Goal: Transaction & Acquisition: Purchase product/service

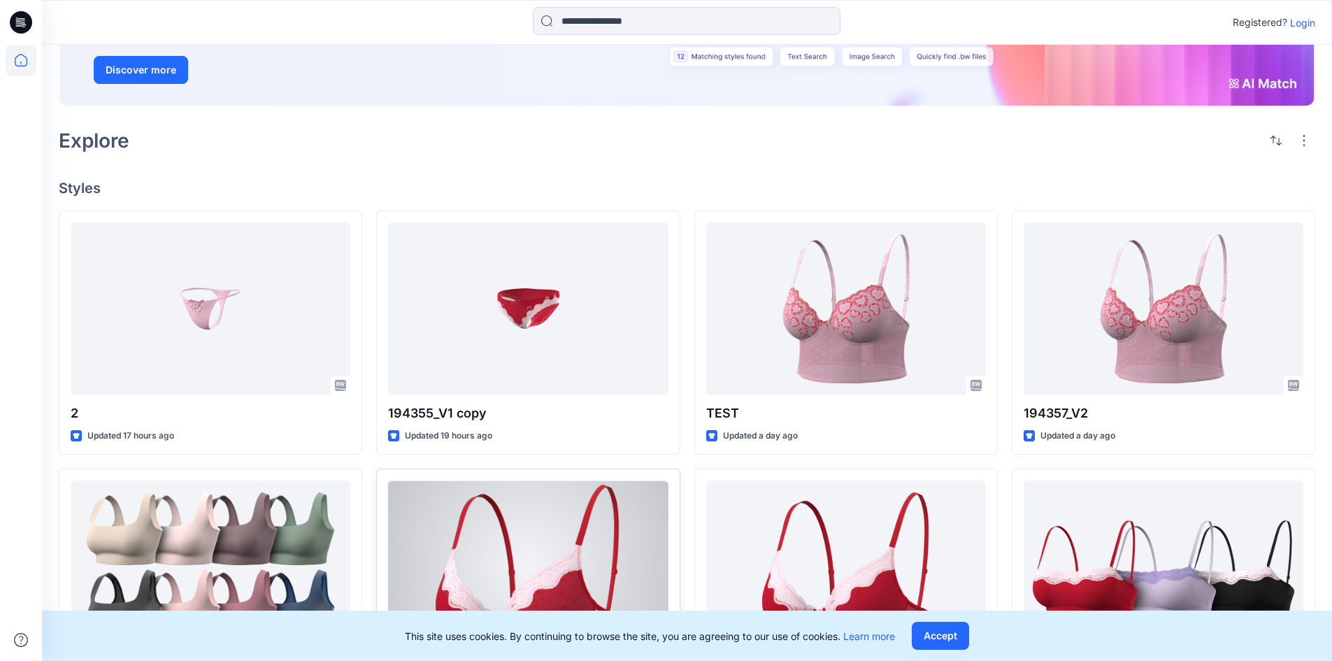
scroll to position [210, 0]
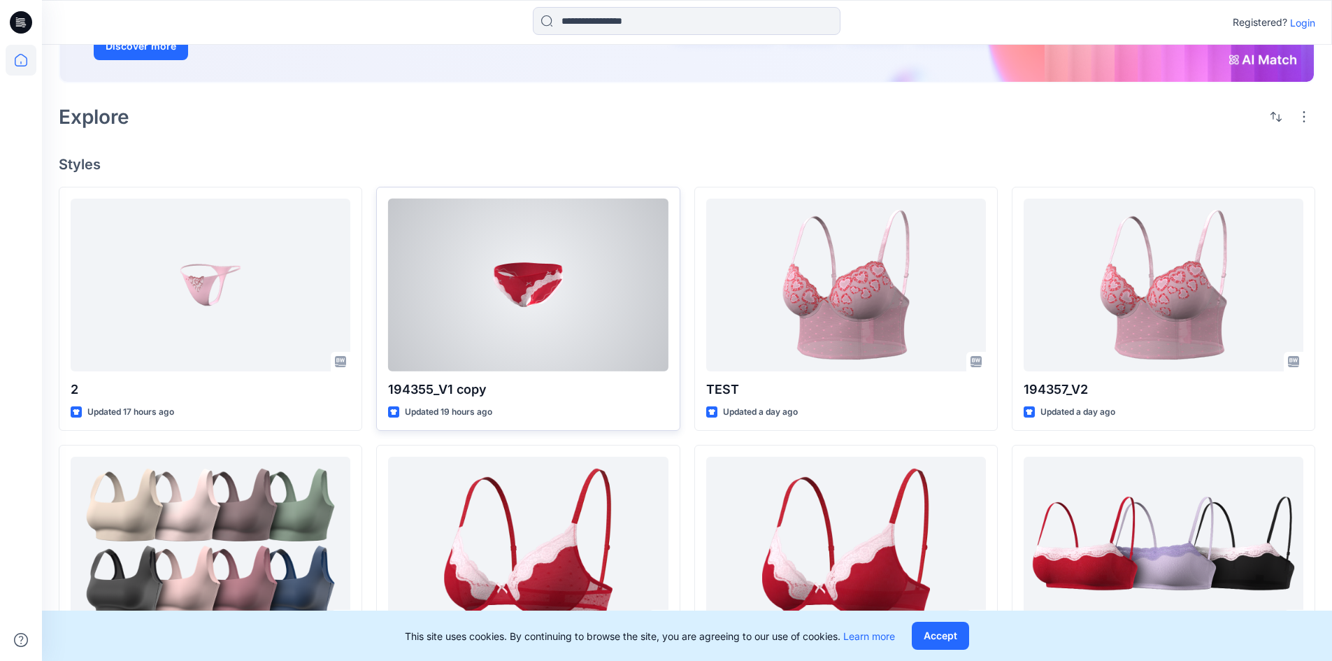
click at [542, 329] on div at bounding box center [528, 285] width 280 height 173
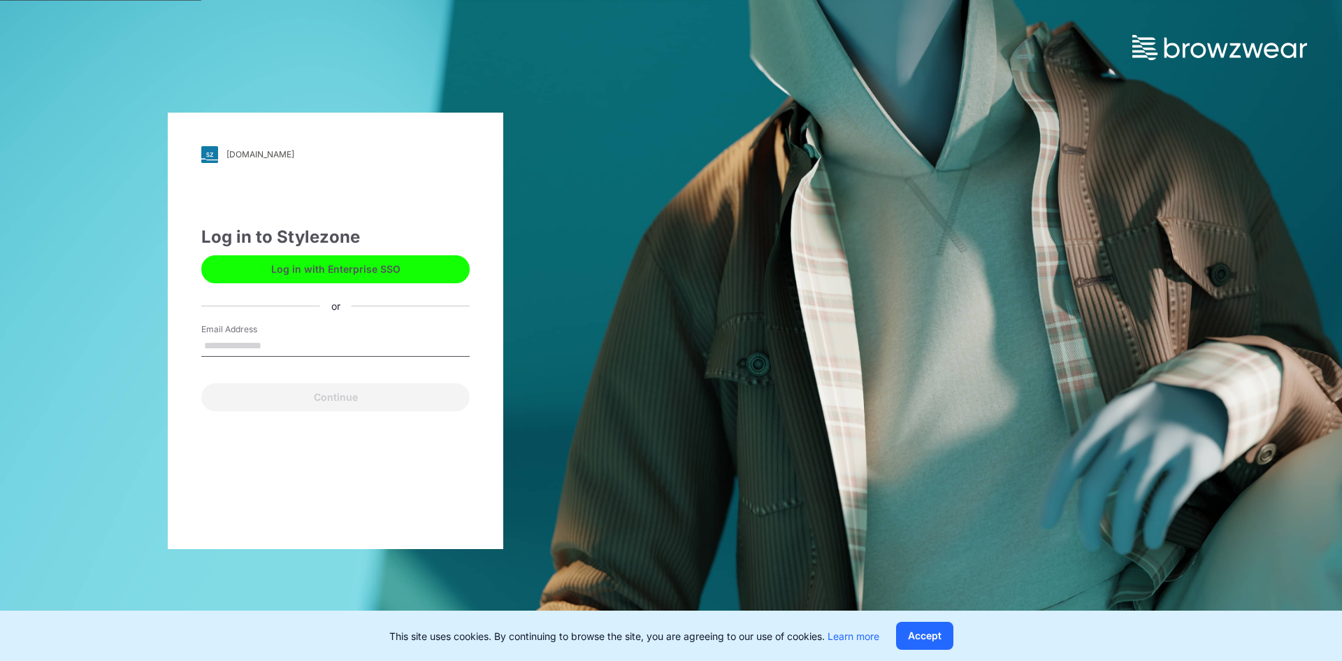
type input "**********"
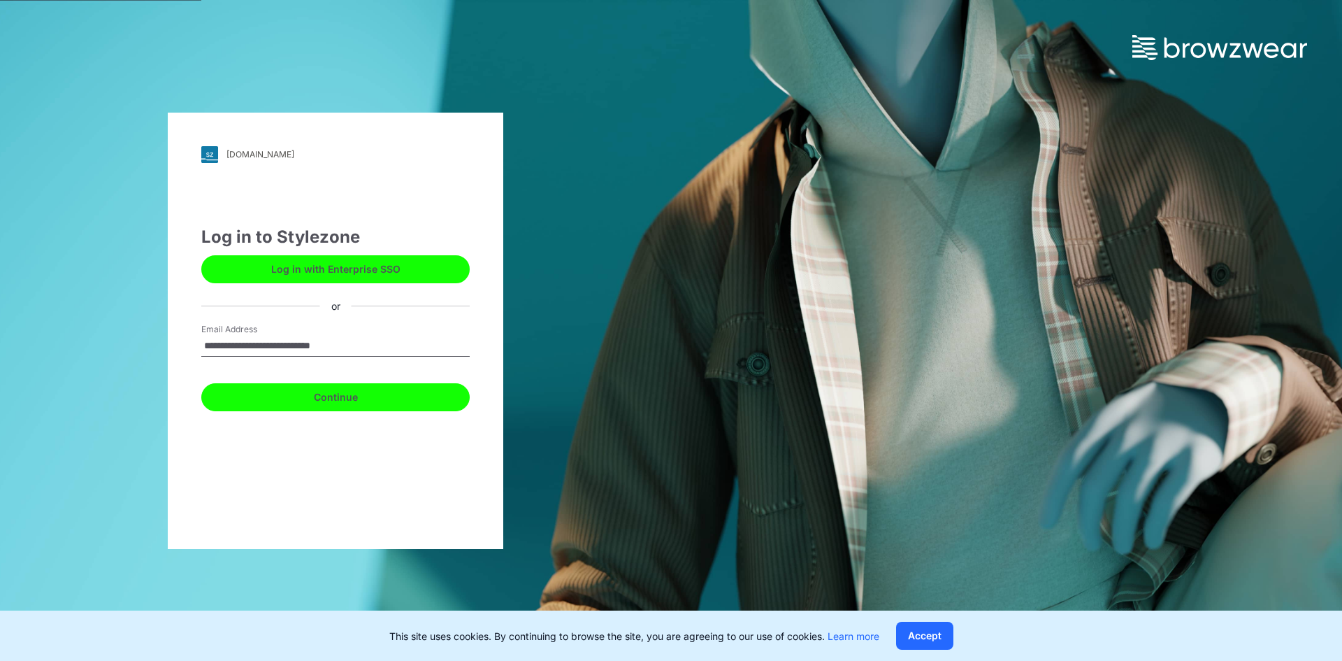
click at [322, 398] on button "Continue" at bounding box center [335, 397] width 268 height 28
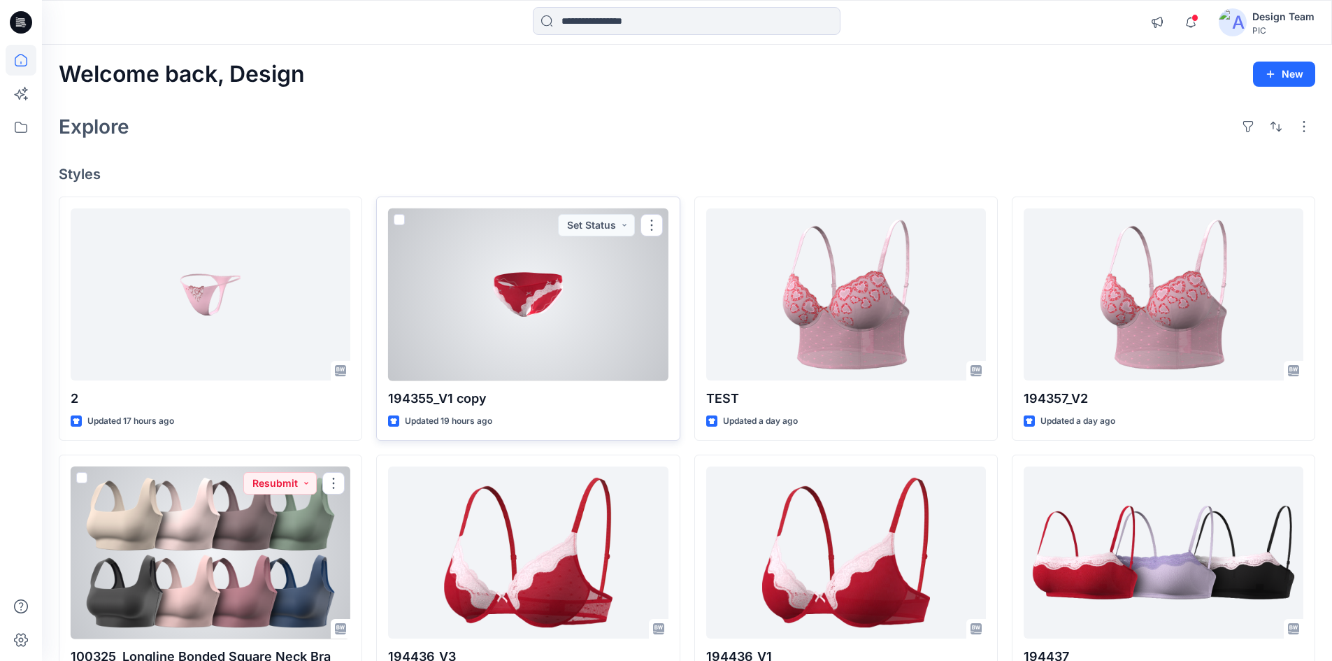
click at [526, 322] on div at bounding box center [528, 294] width 280 height 173
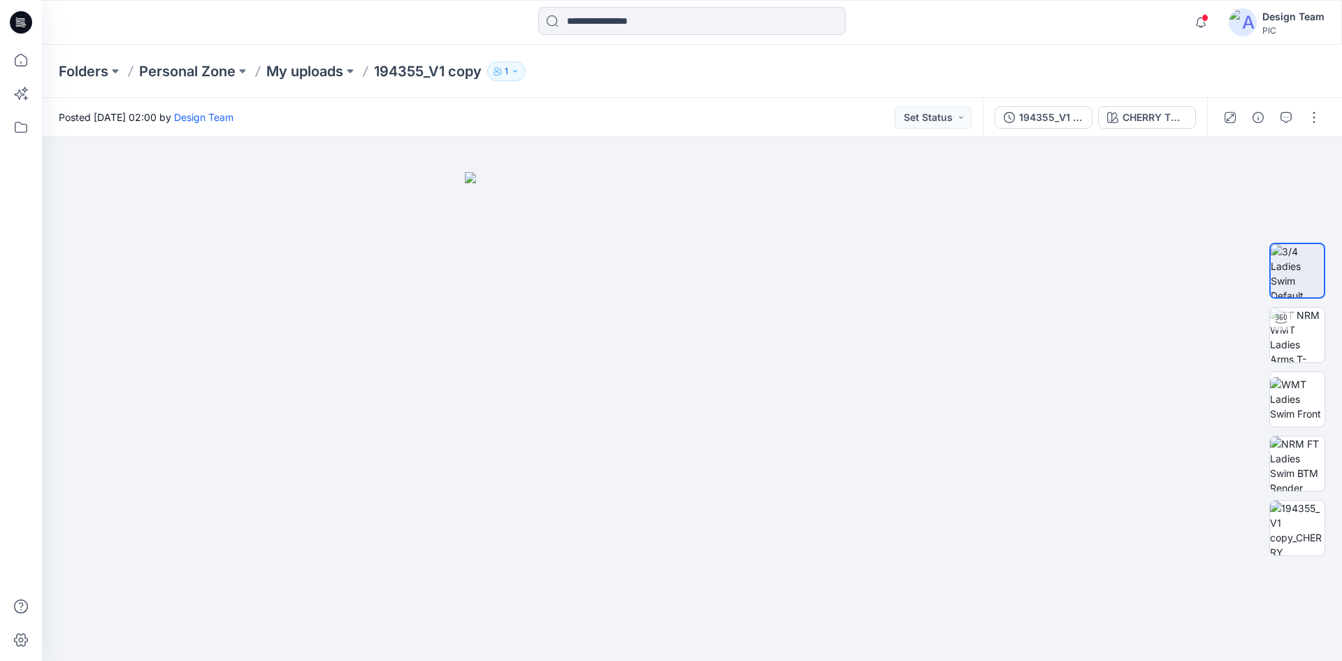
click at [303, 82] on div "Folders Personal Zone My uploads 194355_V1 copy 1" at bounding box center [692, 71] width 1300 height 53
click at [22, 60] on icon at bounding box center [21, 60] width 31 height 31
